Goal: Task Accomplishment & Management: Use online tool/utility

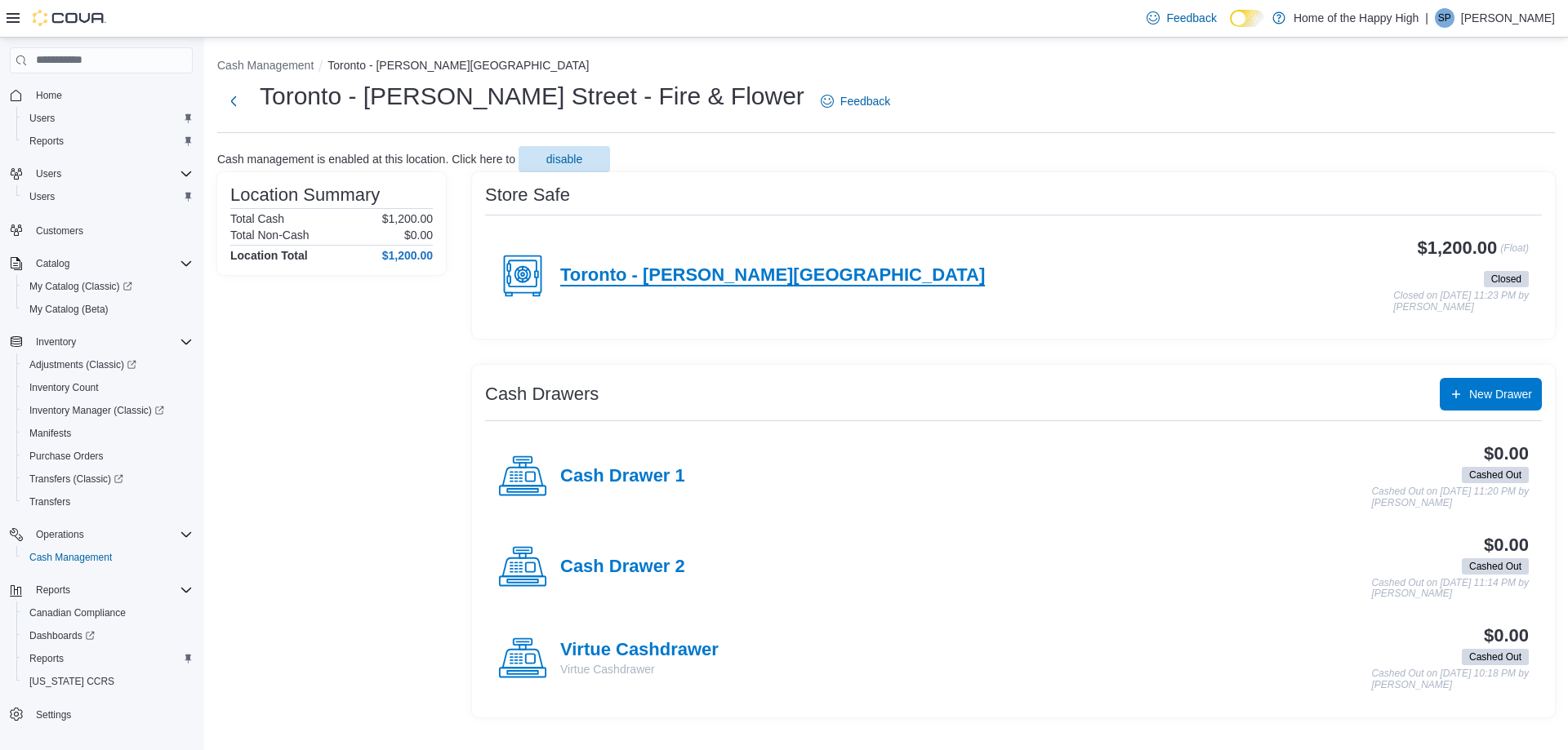
click at [723, 276] on h4 "Toronto - [PERSON_NAME][GEOGRAPHIC_DATA]" at bounding box center [772, 277] width 424 height 22
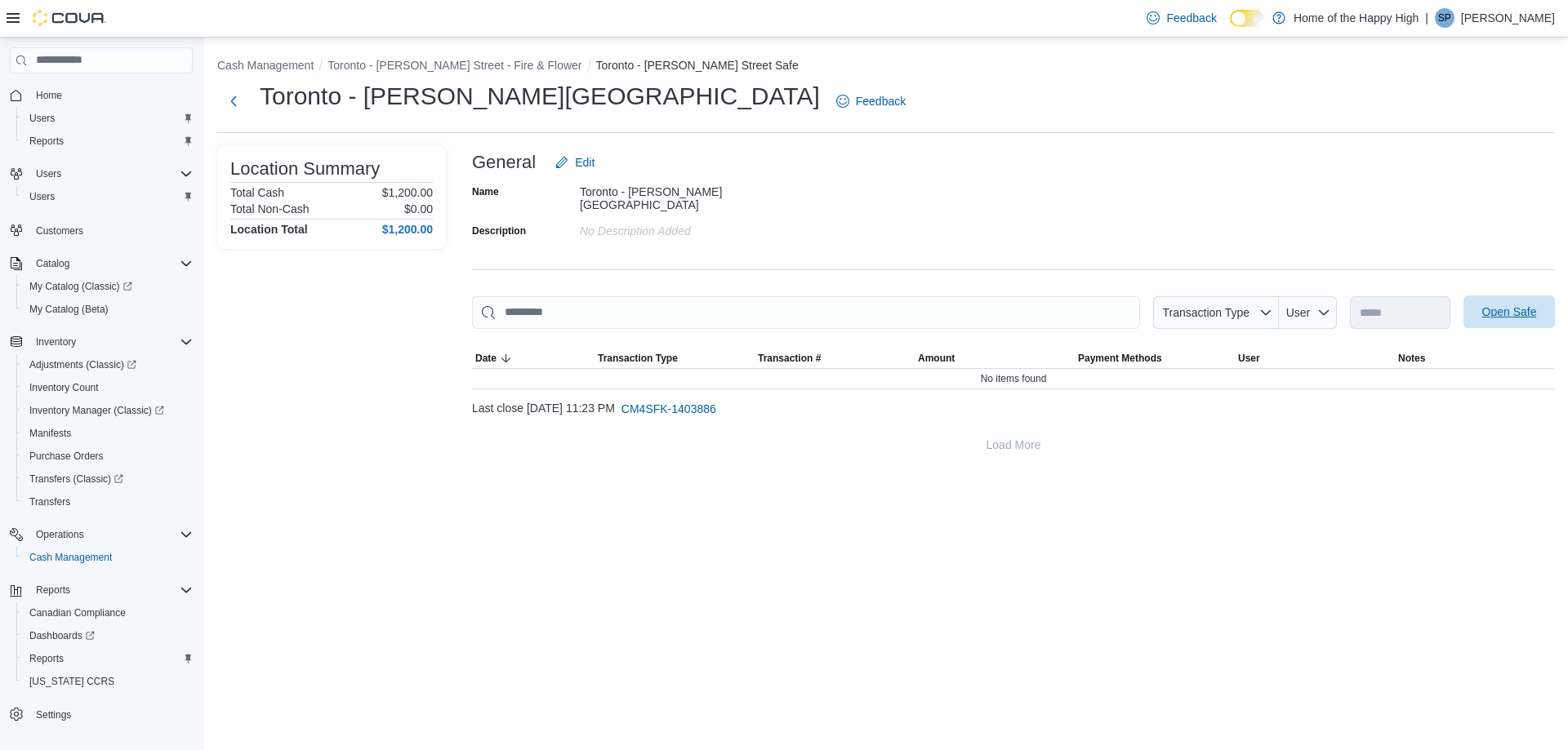
click at [1469, 309] on button "Open Safe" at bounding box center [1509, 311] width 92 height 32
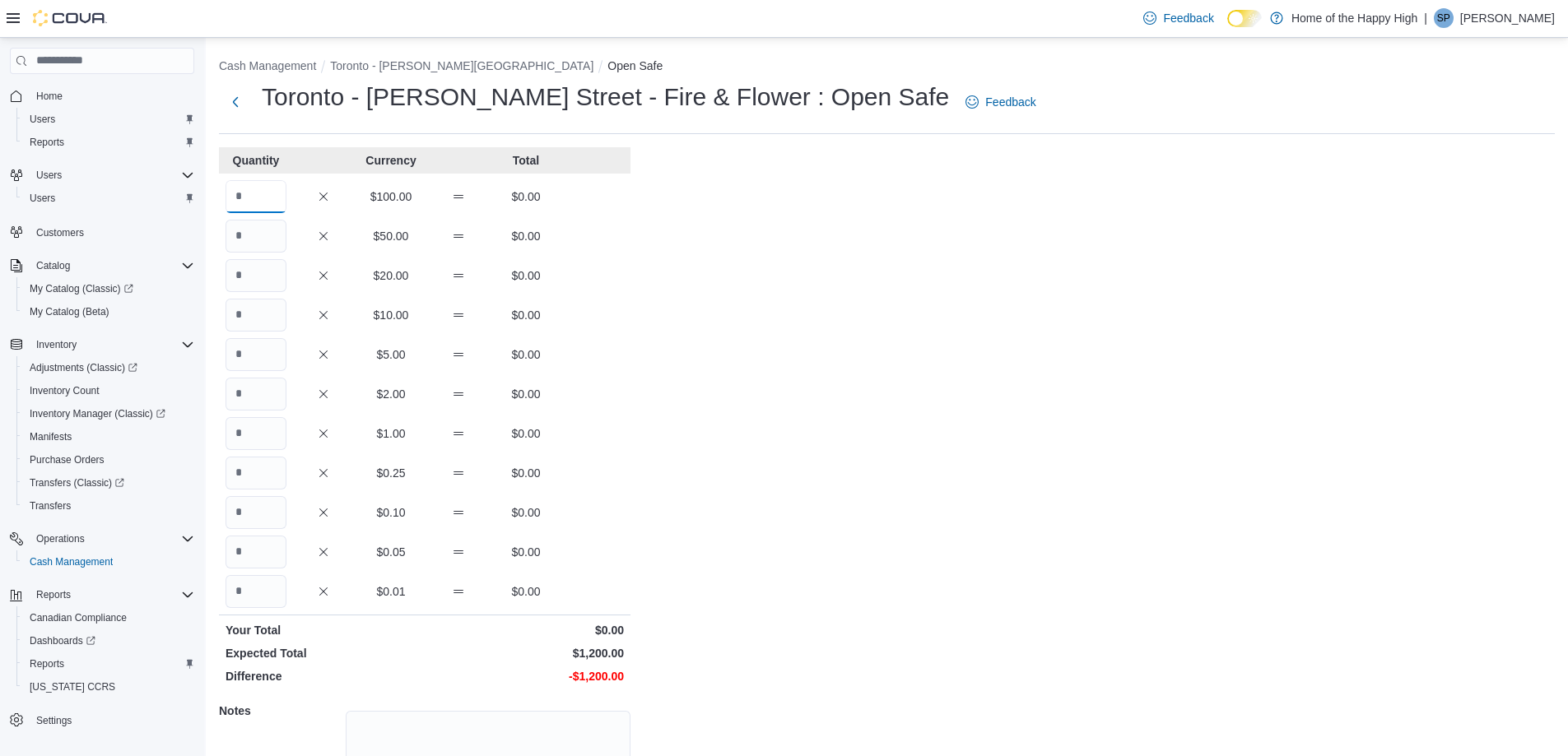
click at [231, 203] on input "Quantity" at bounding box center [255, 196] width 61 height 33
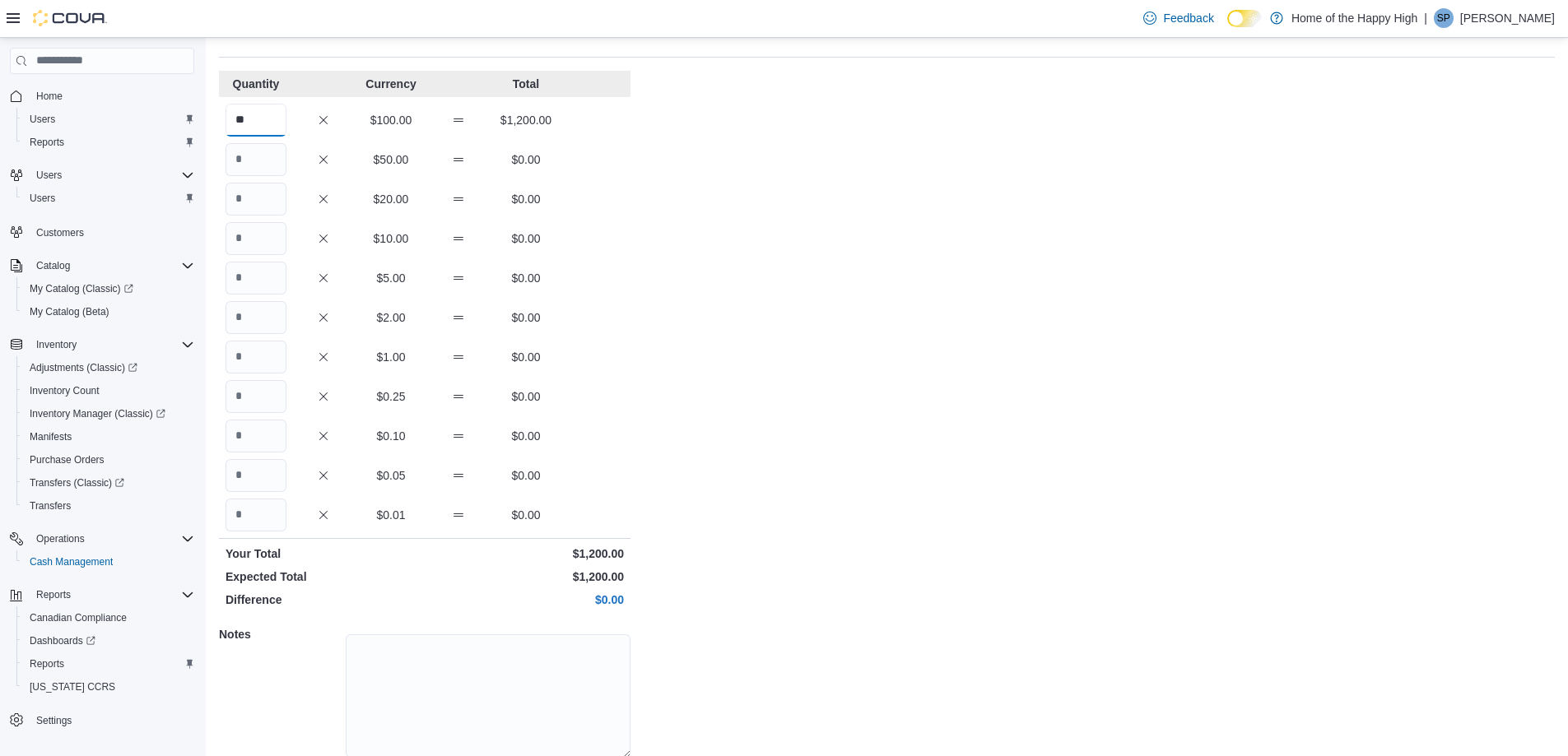
scroll to position [140, 0]
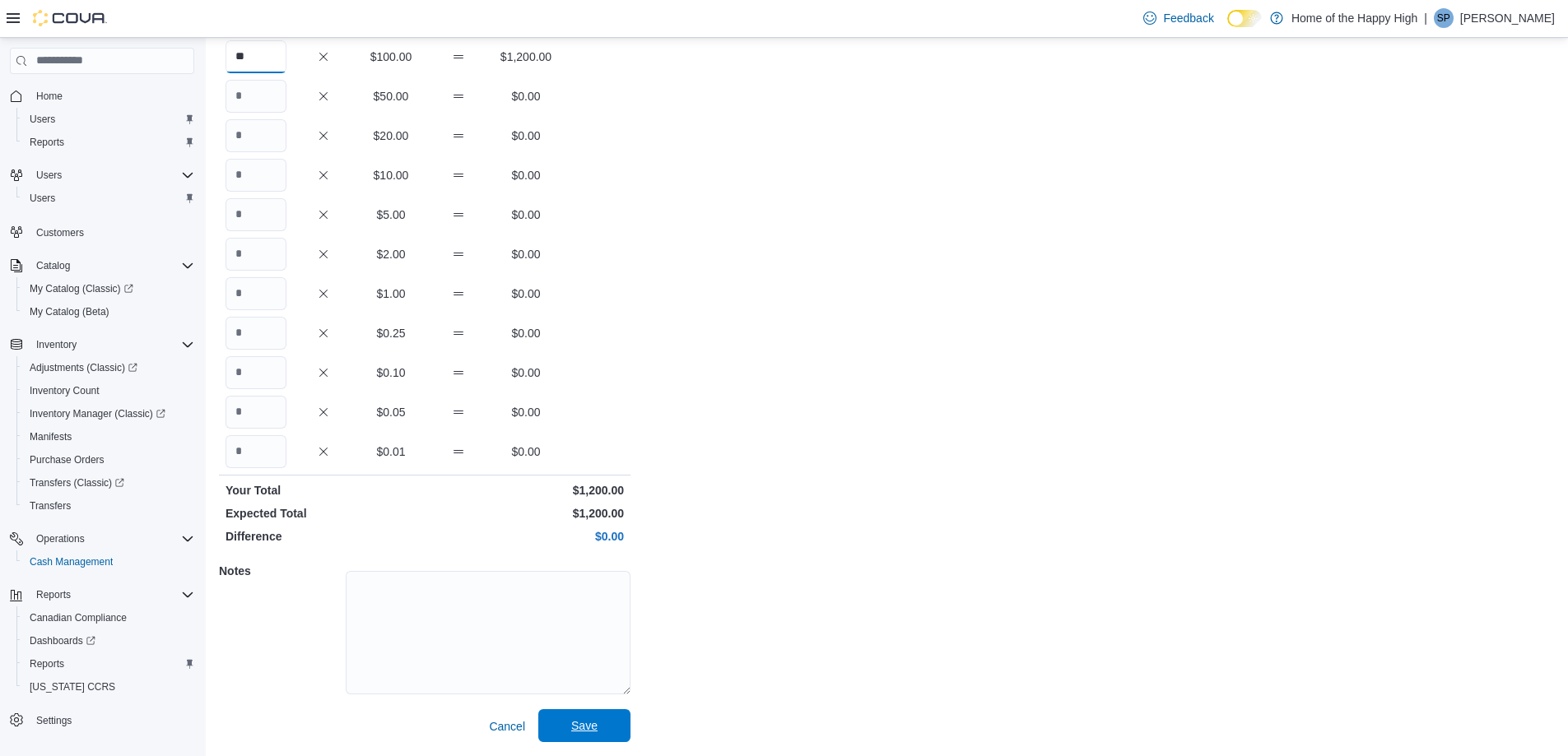
type input "**"
click at [620, 722] on span "Save" at bounding box center [585, 725] width 72 height 33
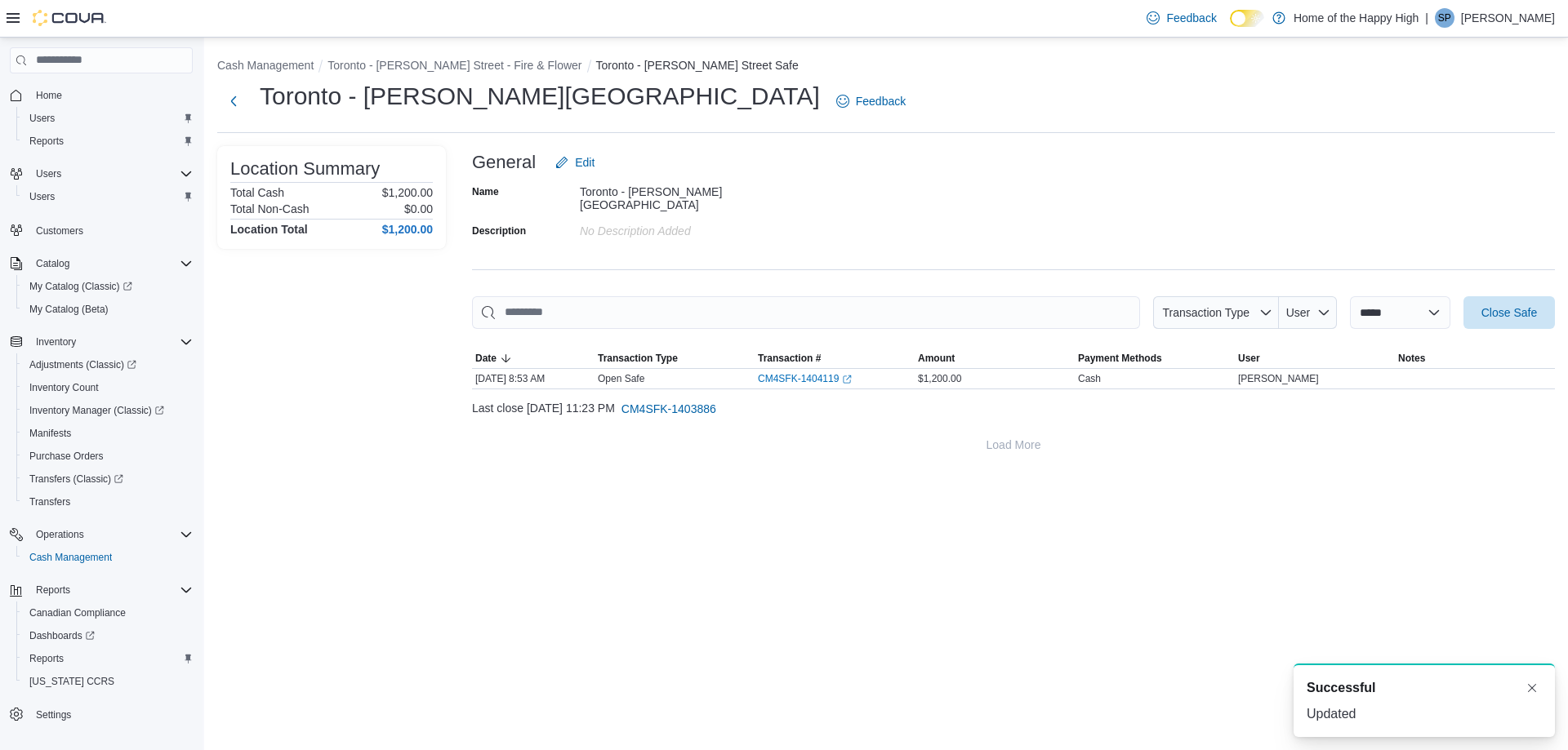
click at [506, 73] on li "Toronto - [PERSON_NAME] Street - Fire & Flower" at bounding box center [462, 65] width 268 height 17
click at [508, 66] on button "Toronto - [PERSON_NAME] Street - Fire & Flower" at bounding box center [455, 65] width 254 height 13
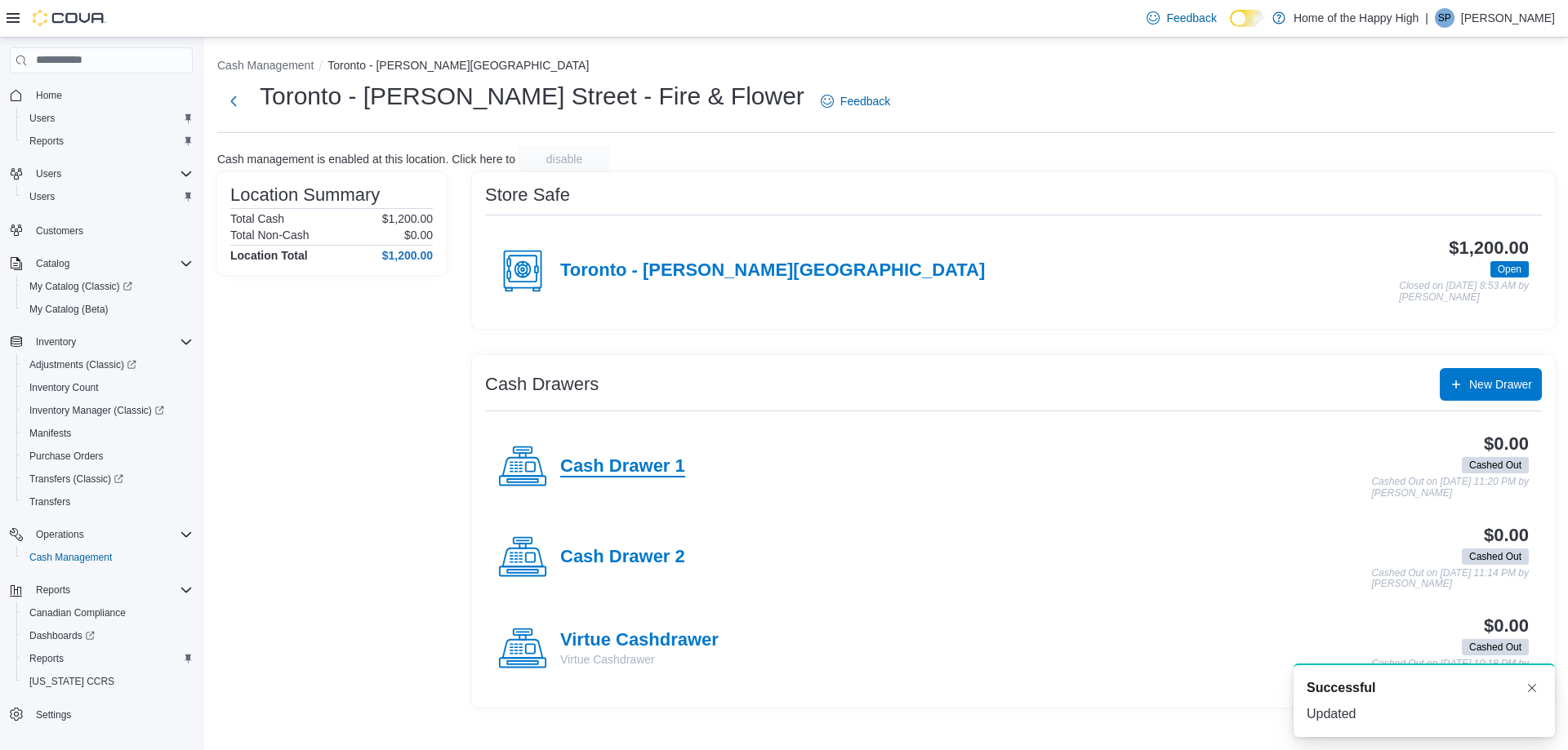
click at [629, 460] on h4 "Cash Drawer 1" at bounding box center [622, 468] width 125 height 22
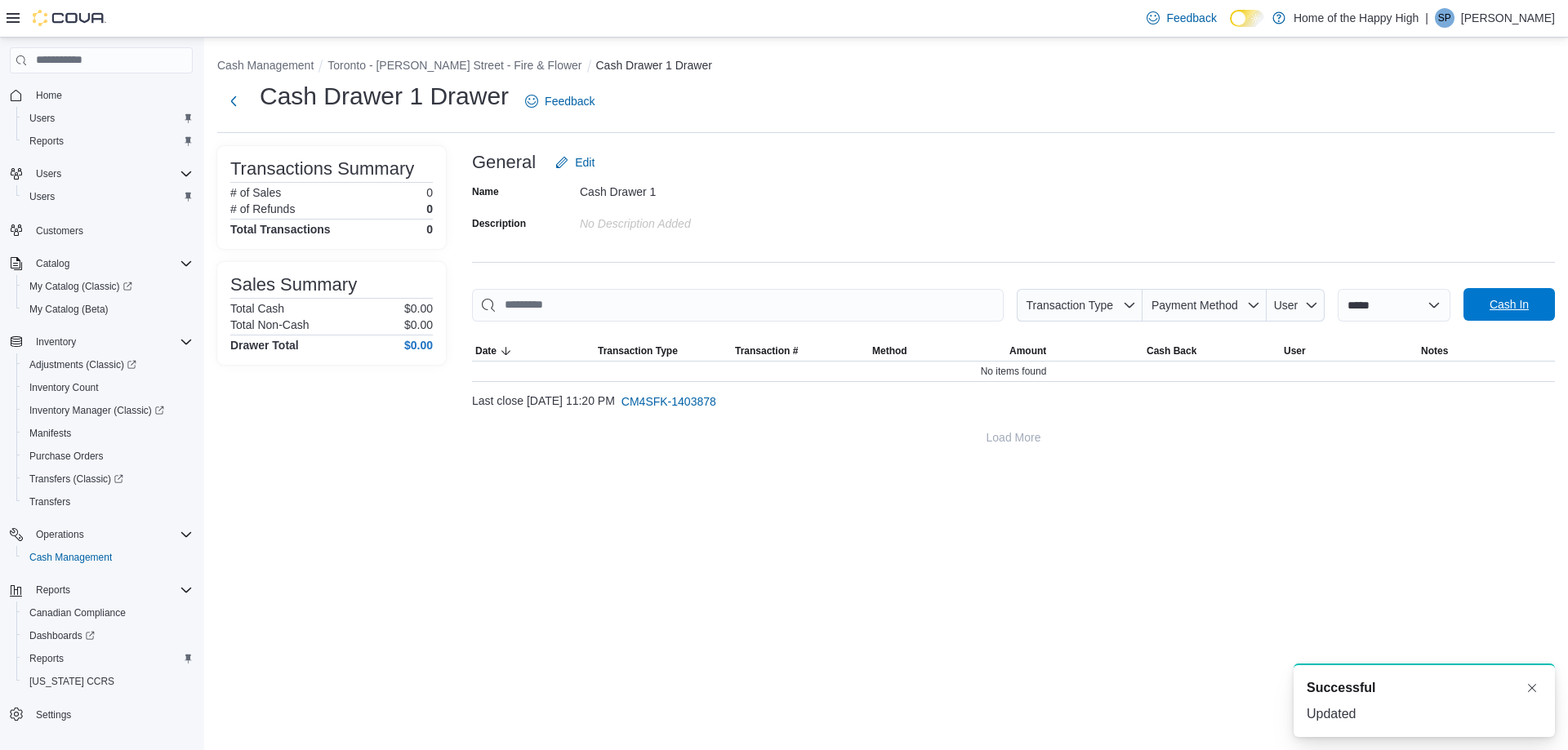
click at [1470, 299] on button "Cash In" at bounding box center [1509, 304] width 92 height 32
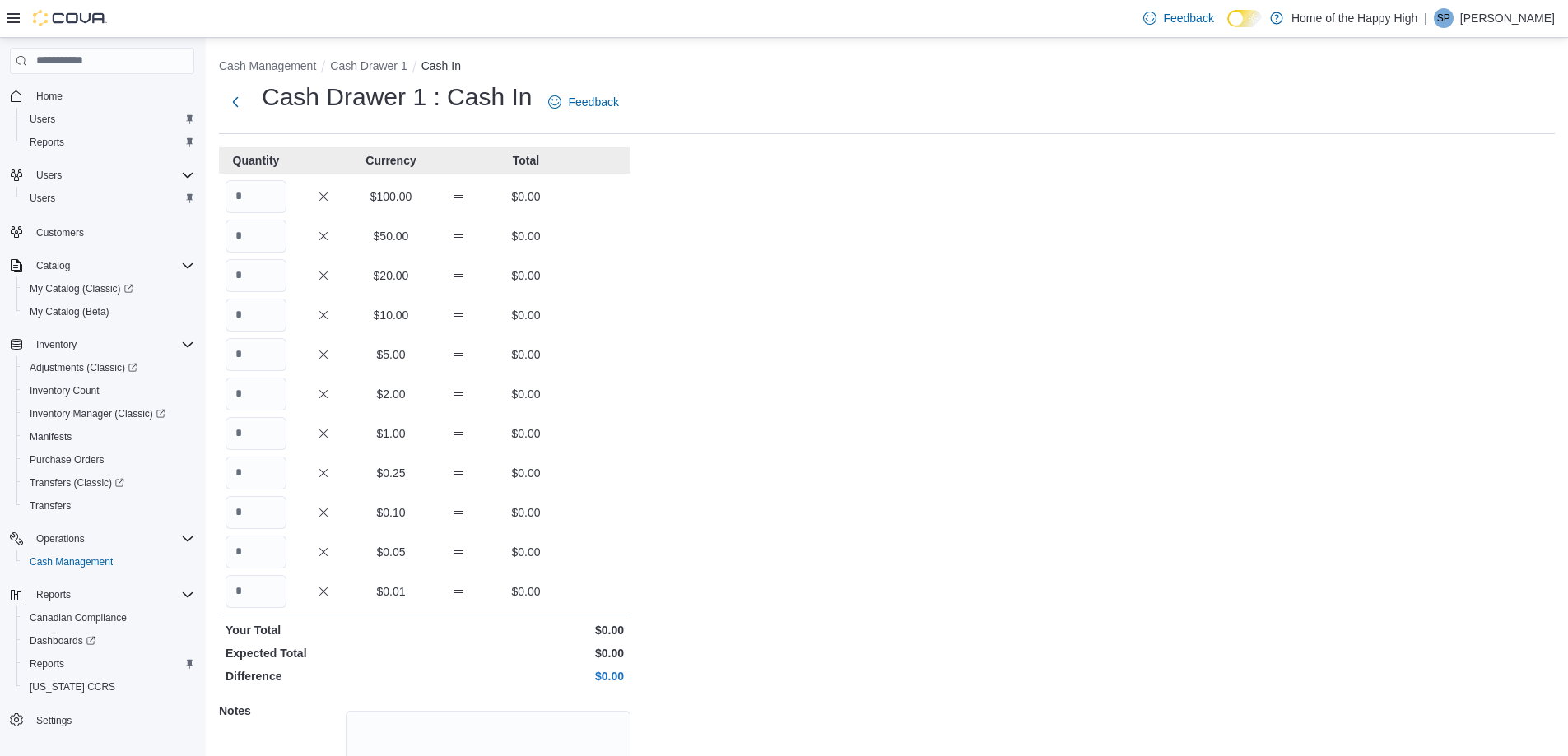
drag, startPoint x: 289, startPoint y: 193, endPoint x: 269, endPoint y: 197, distance: 20.4
click at [269, 197] on div "$100.00 $0.00" at bounding box center [425, 196] width 412 height 33
click at [269, 197] on input "Quantity" at bounding box center [255, 196] width 61 height 33
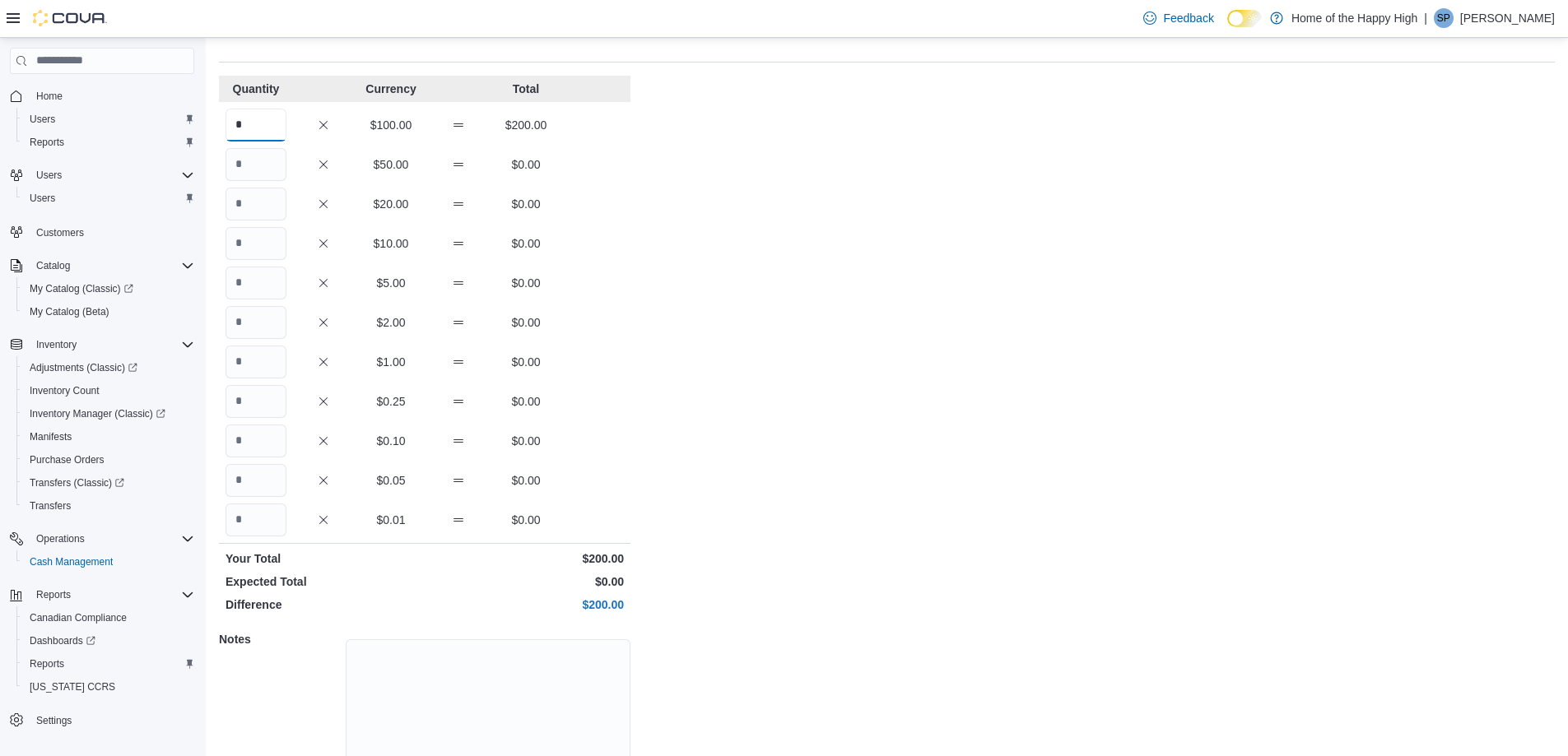
scroll to position [140, 0]
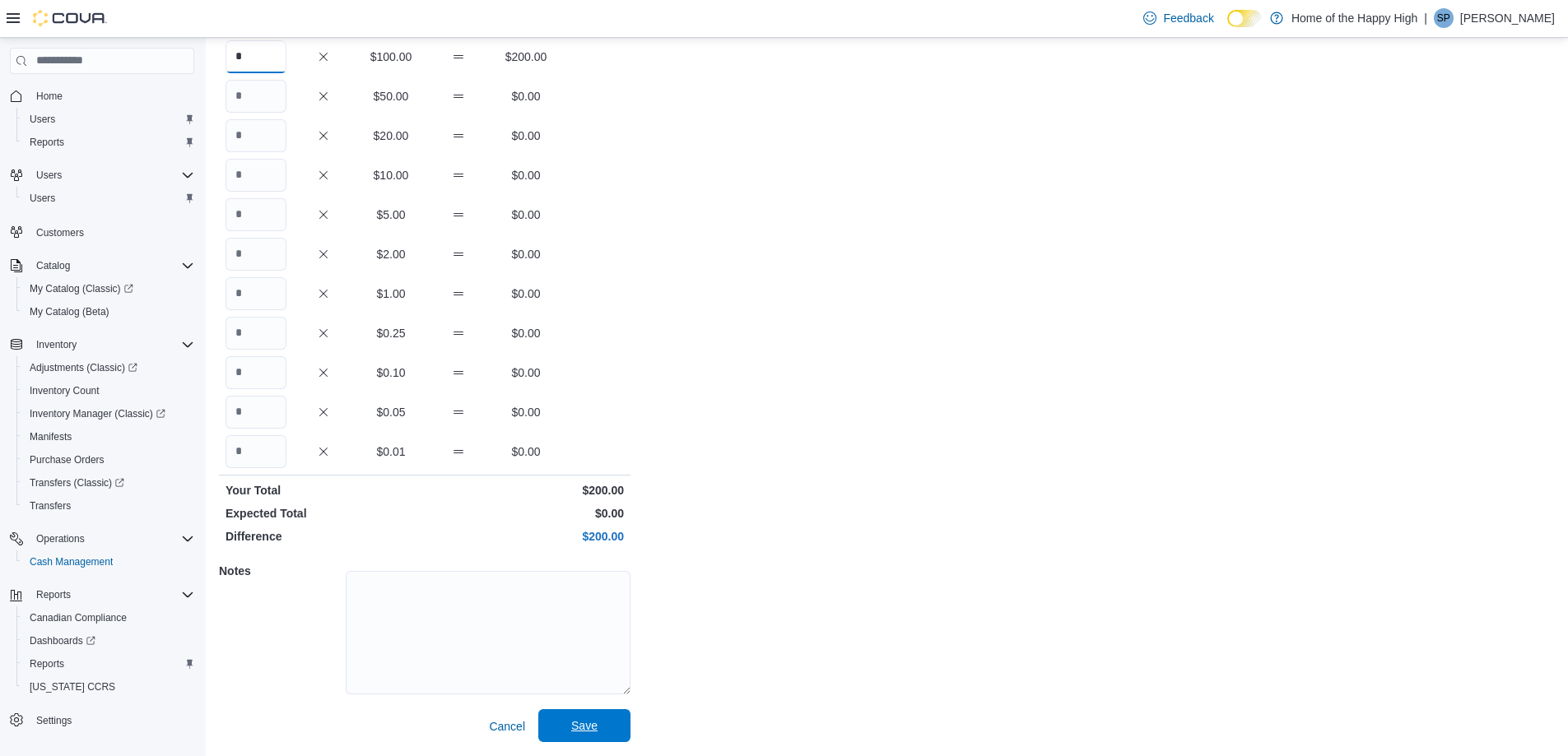
type input "*"
click at [606, 722] on span "Save" at bounding box center [585, 725] width 72 height 33
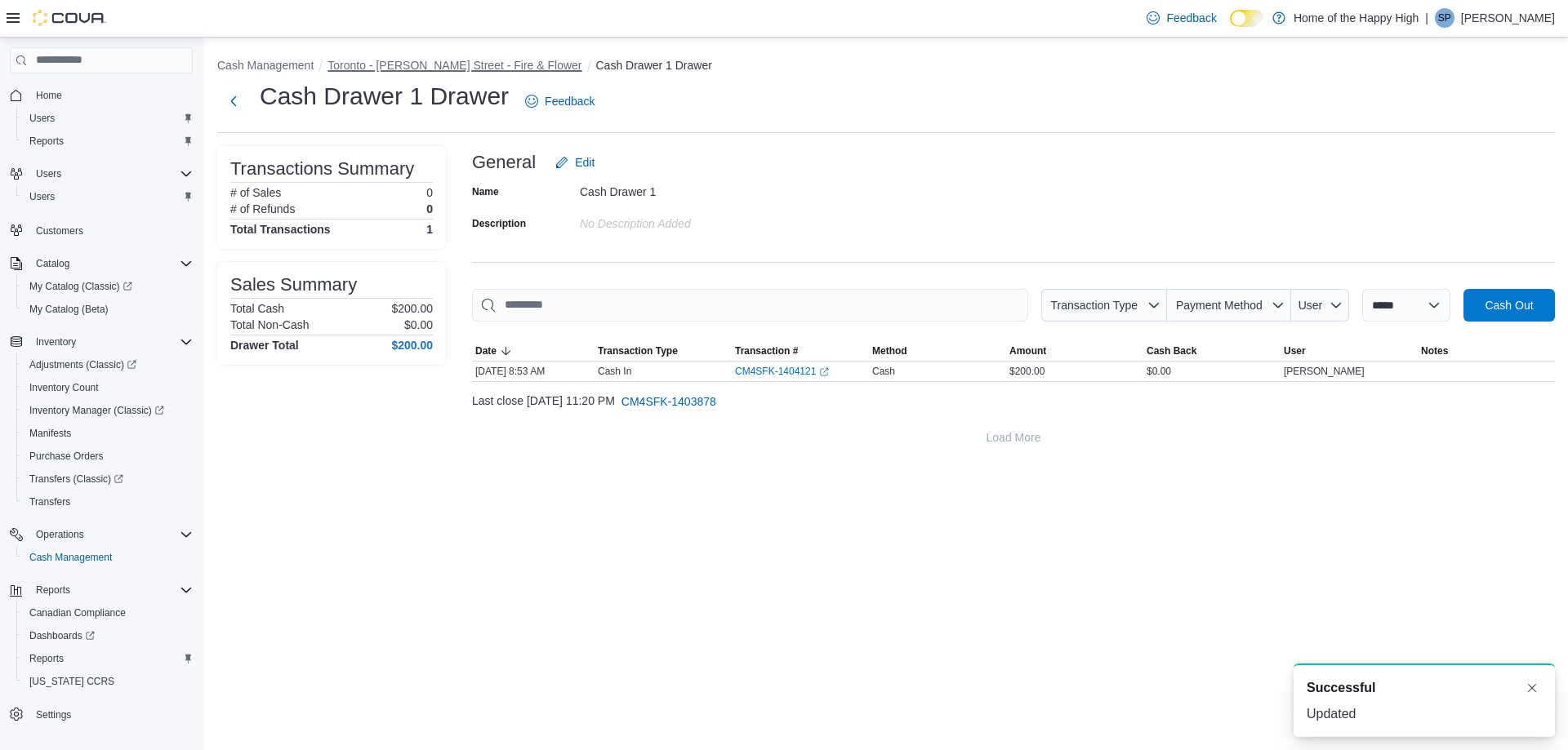
click at [430, 65] on button "Toronto - [PERSON_NAME] Street - Fire & Flower" at bounding box center [455, 65] width 254 height 13
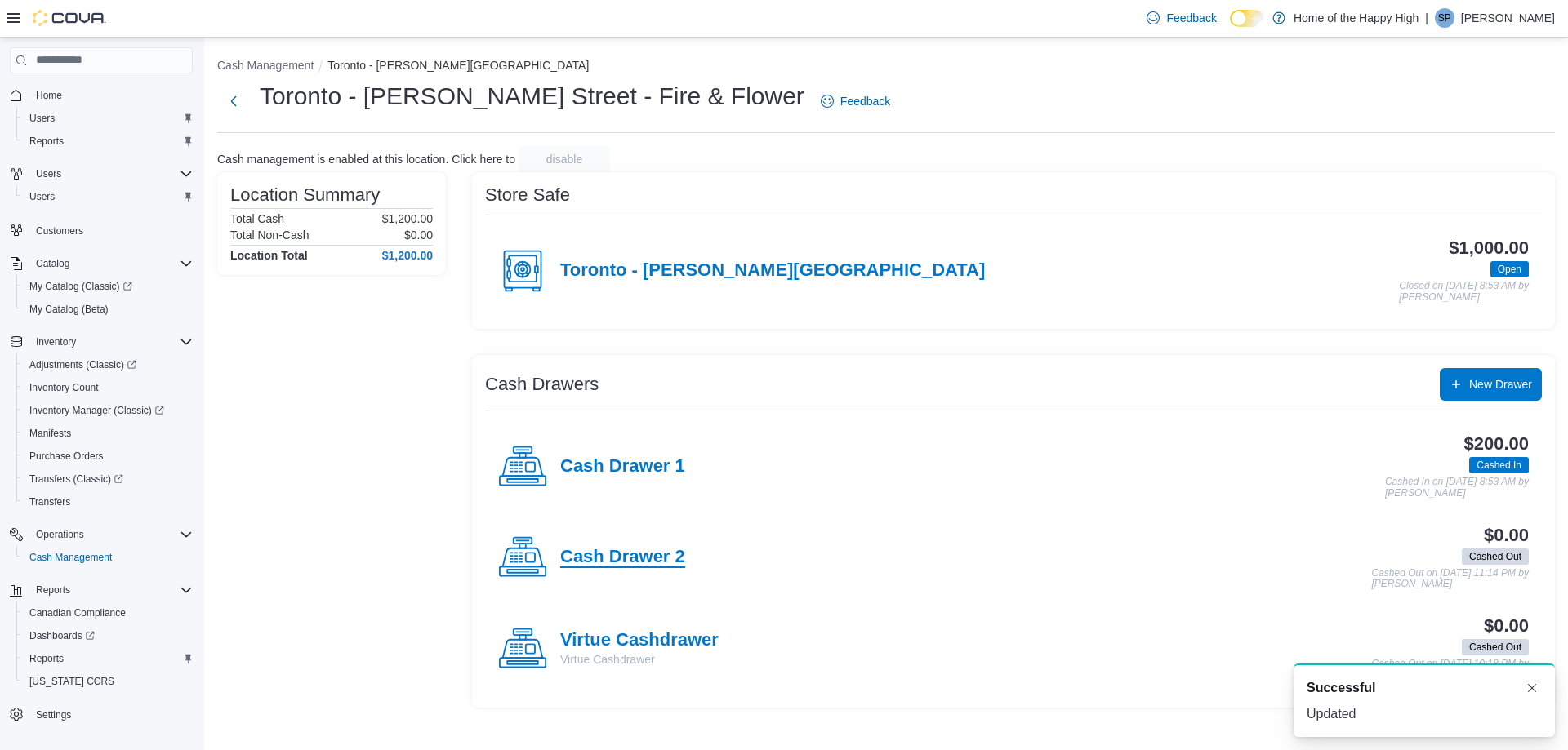
click at [665, 566] on h4 "Cash Drawer 2" at bounding box center [622, 558] width 125 height 22
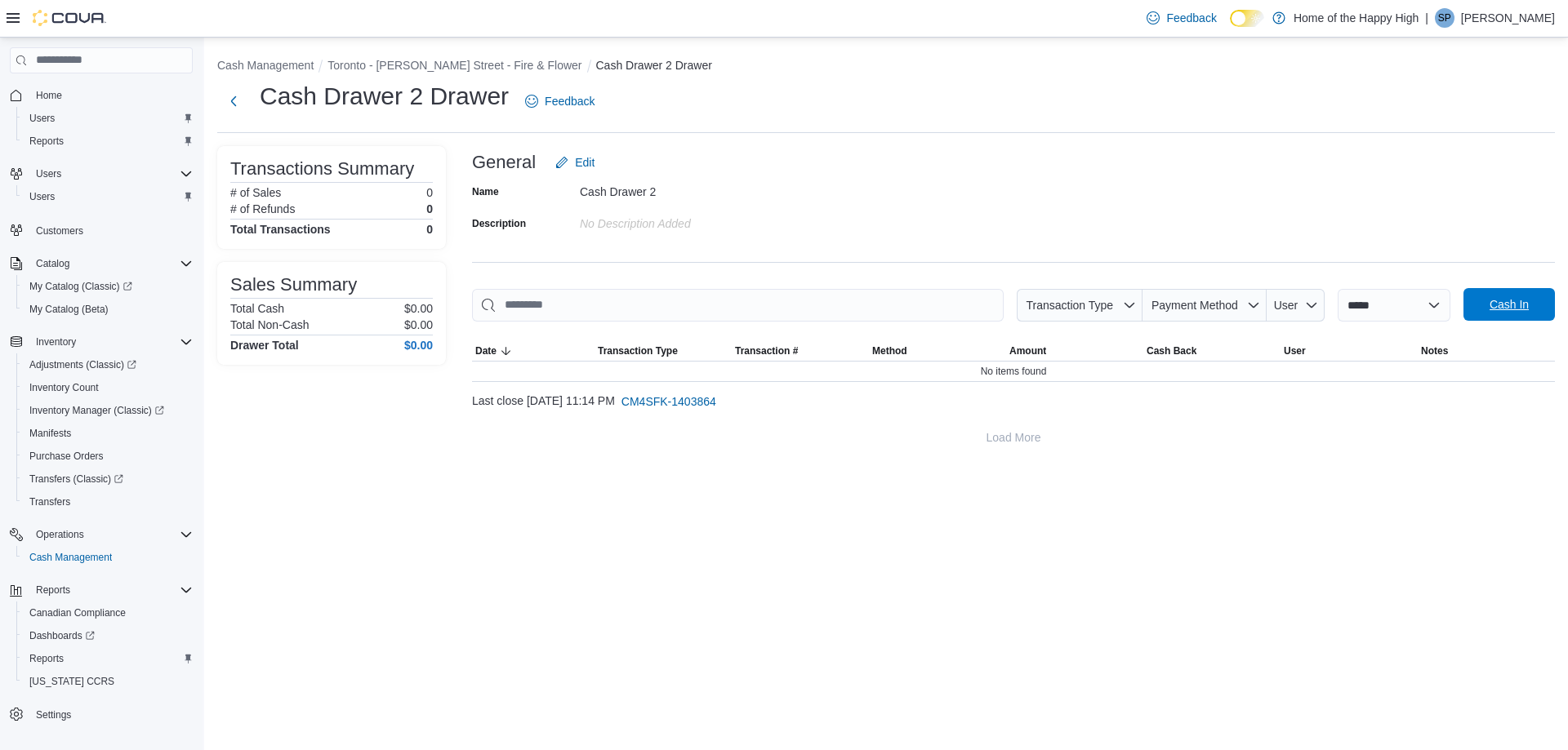
click at [1500, 314] on span "Cash In" at bounding box center [1509, 304] width 72 height 32
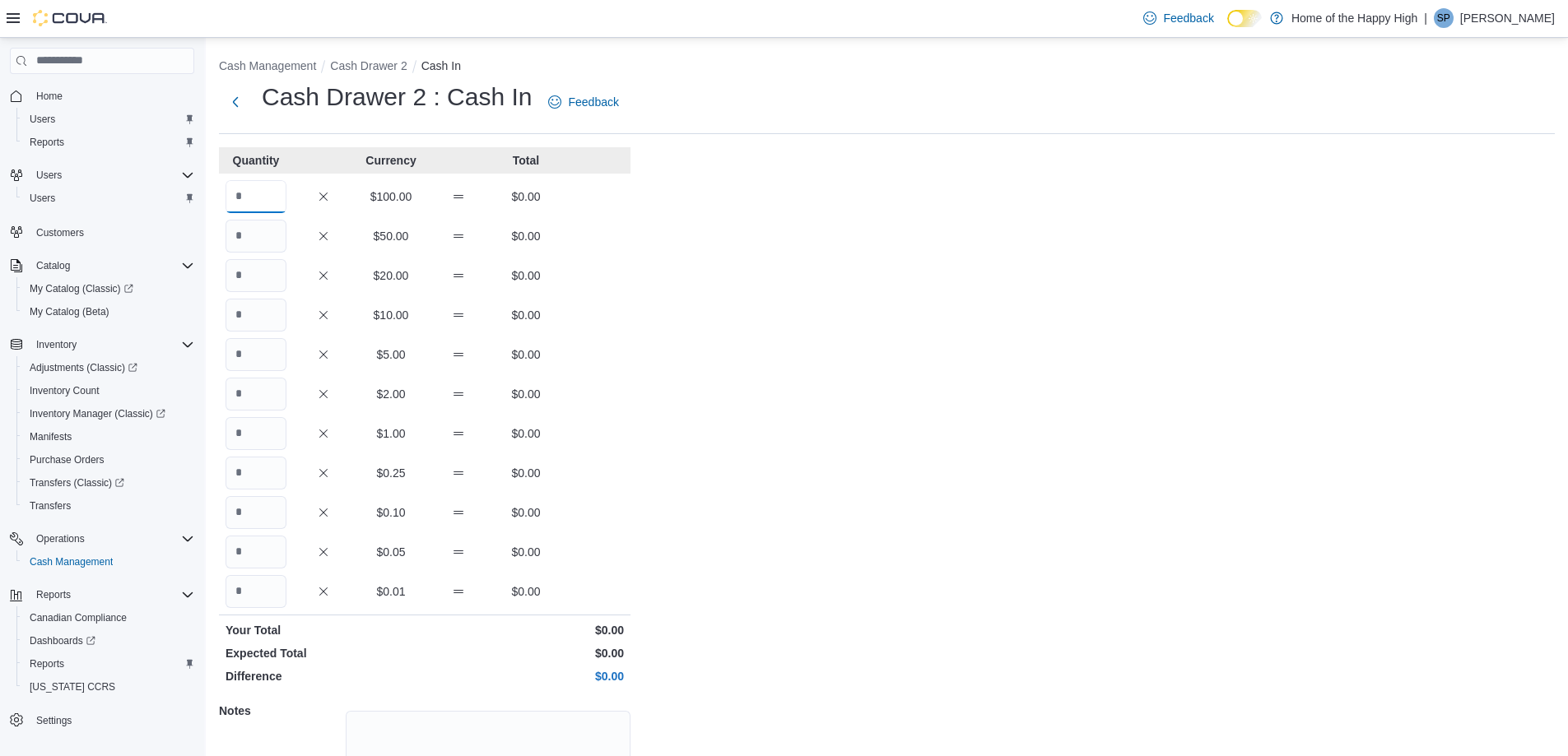
click at [258, 202] on input "Quantity" at bounding box center [255, 196] width 61 height 33
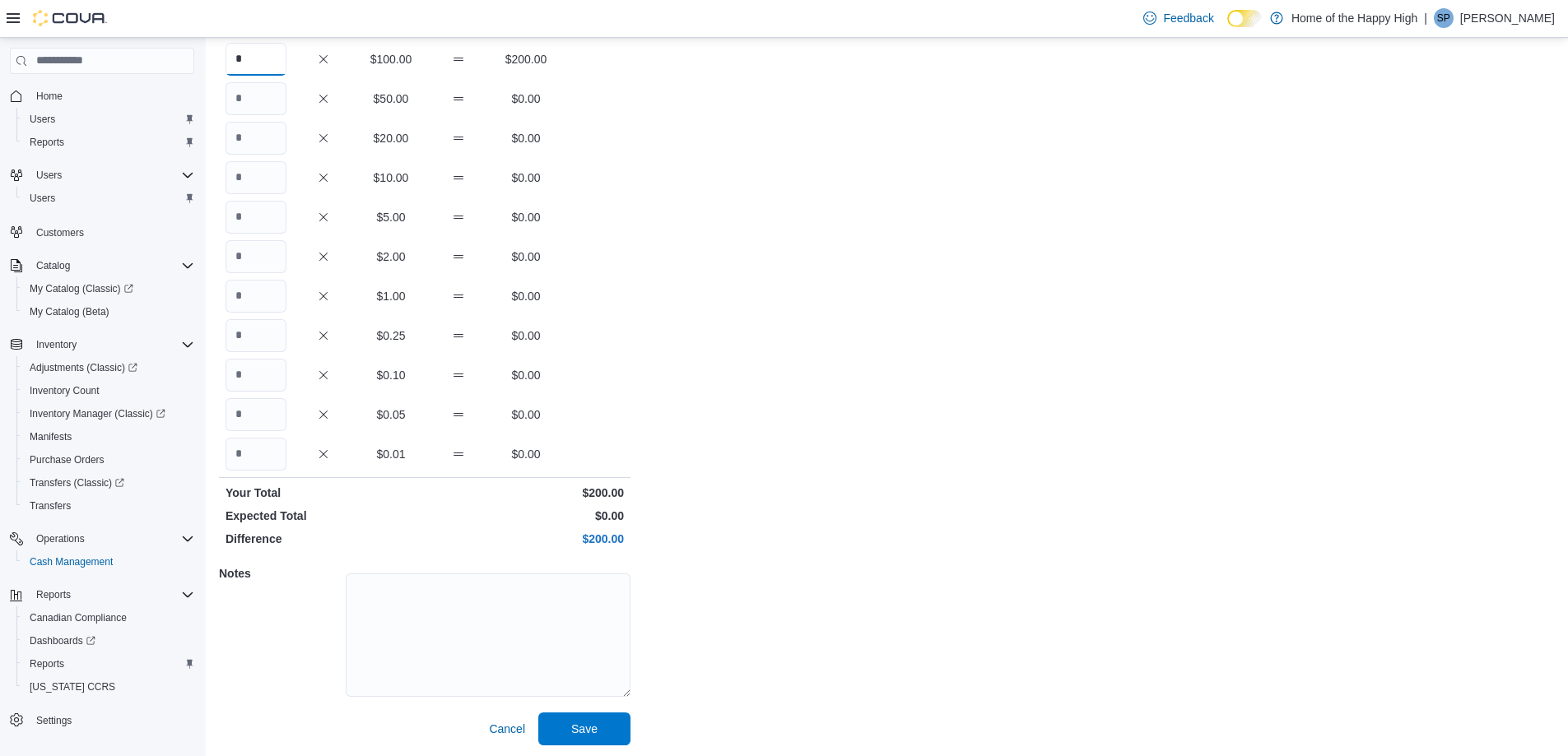
scroll to position [140, 0]
type input "*"
click at [562, 728] on span "Save" at bounding box center [585, 725] width 72 height 33
